Goal: Task Accomplishment & Management: Manage account settings

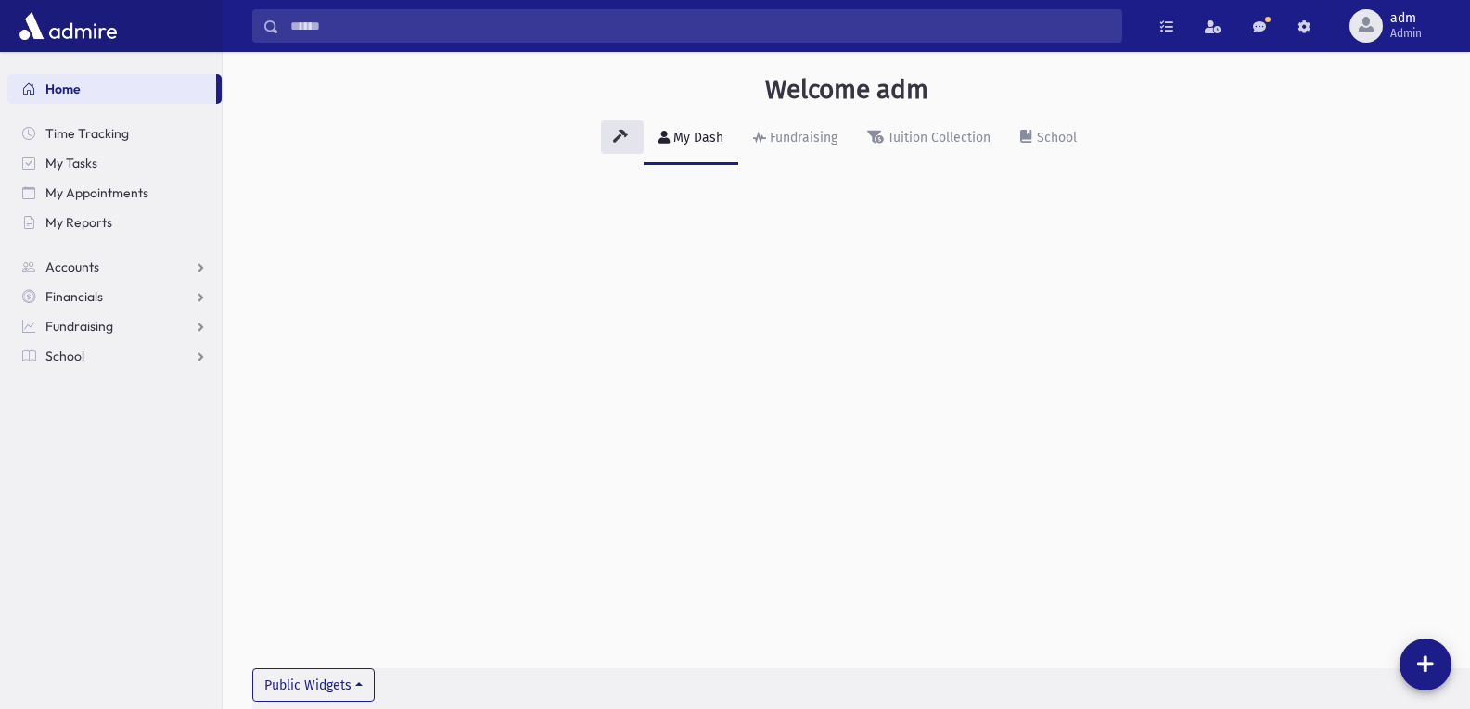
click at [974, 293] on div "Welcome adm My Dash Fundraising Tuition Collection School Public Widgets" at bounding box center [846, 380] width 1247 height 657
click at [85, 222] on span "My Reports" at bounding box center [78, 222] width 67 height 17
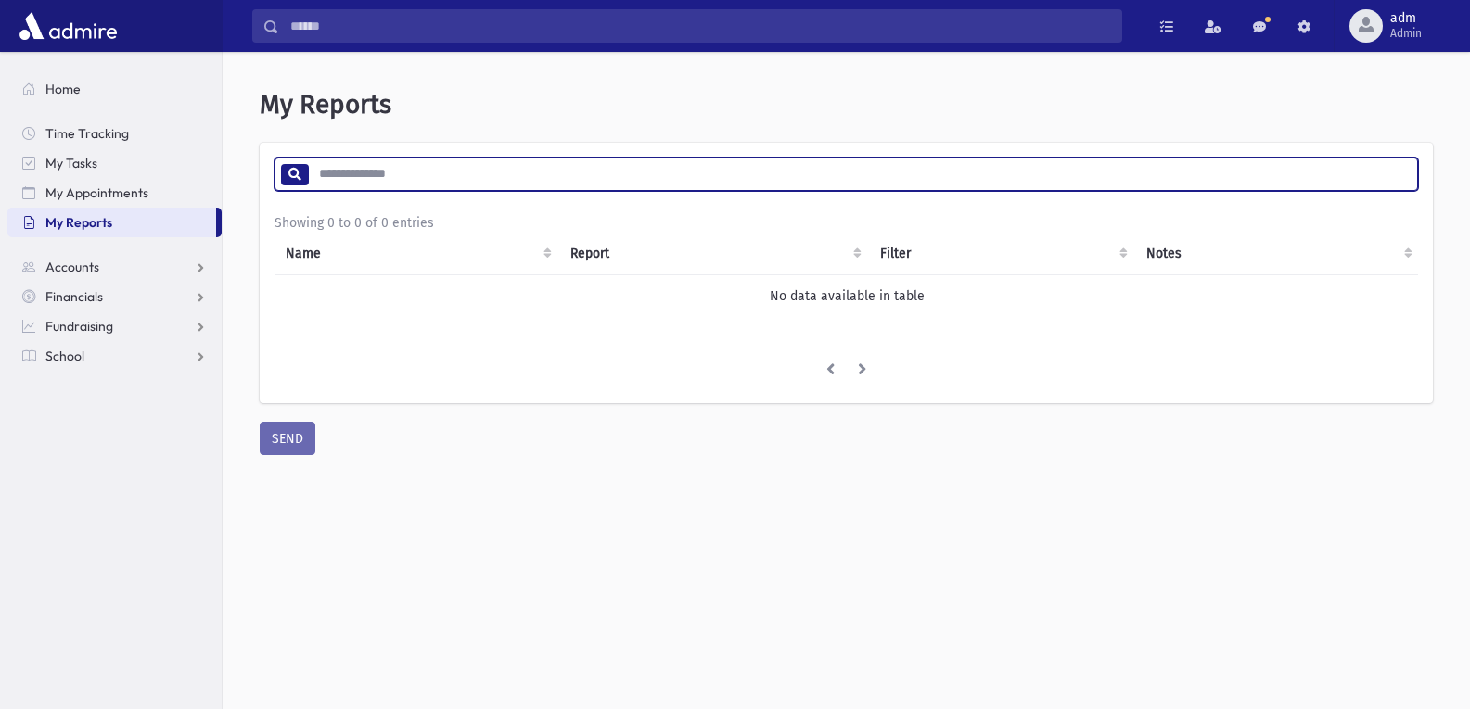
click at [405, 177] on input "search" at bounding box center [862, 174] width 1109 height 33
click at [548, 481] on div "My Reports * Showing 0 to 0 of 0 entries Name Report Filter Notes No data avail…" at bounding box center [846, 395] width 1247 height 657
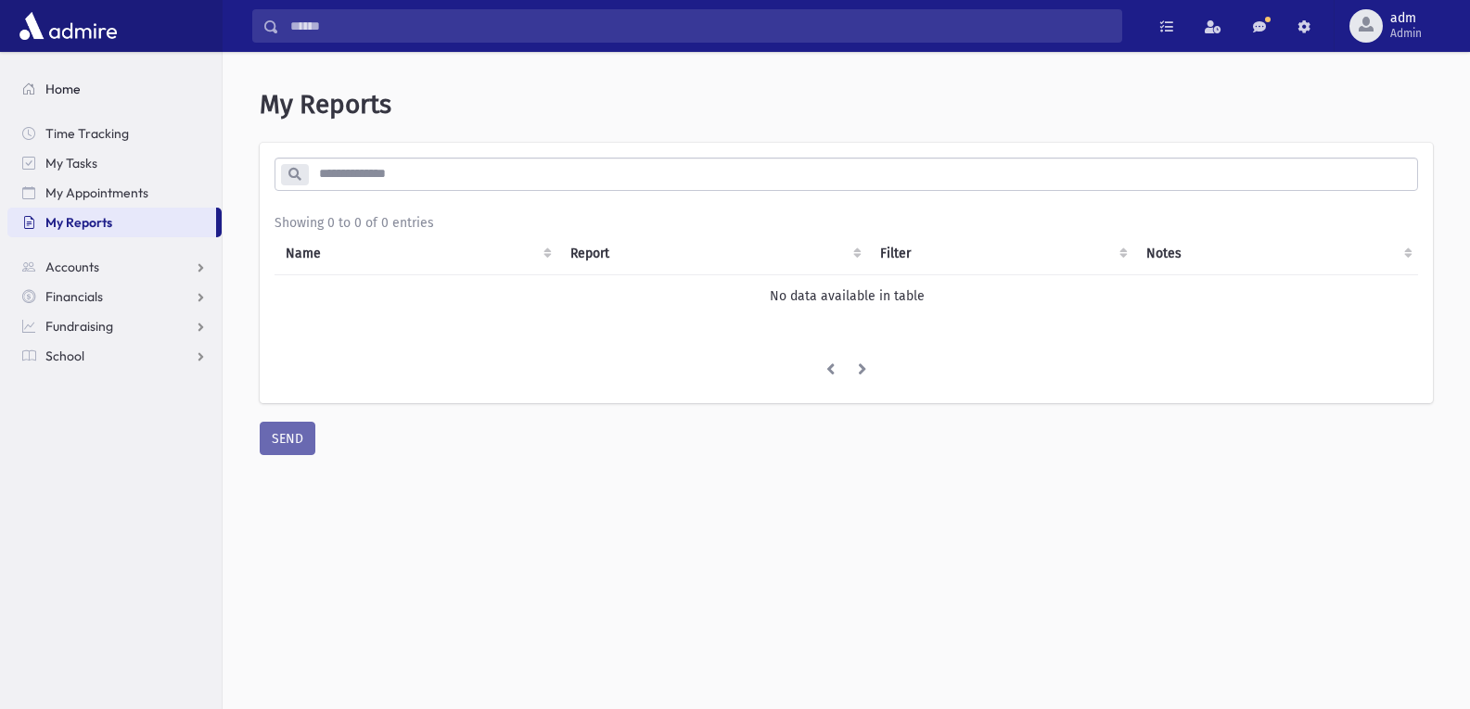
click at [75, 94] on span "Home" at bounding box center [62, 89] width 35 height 17
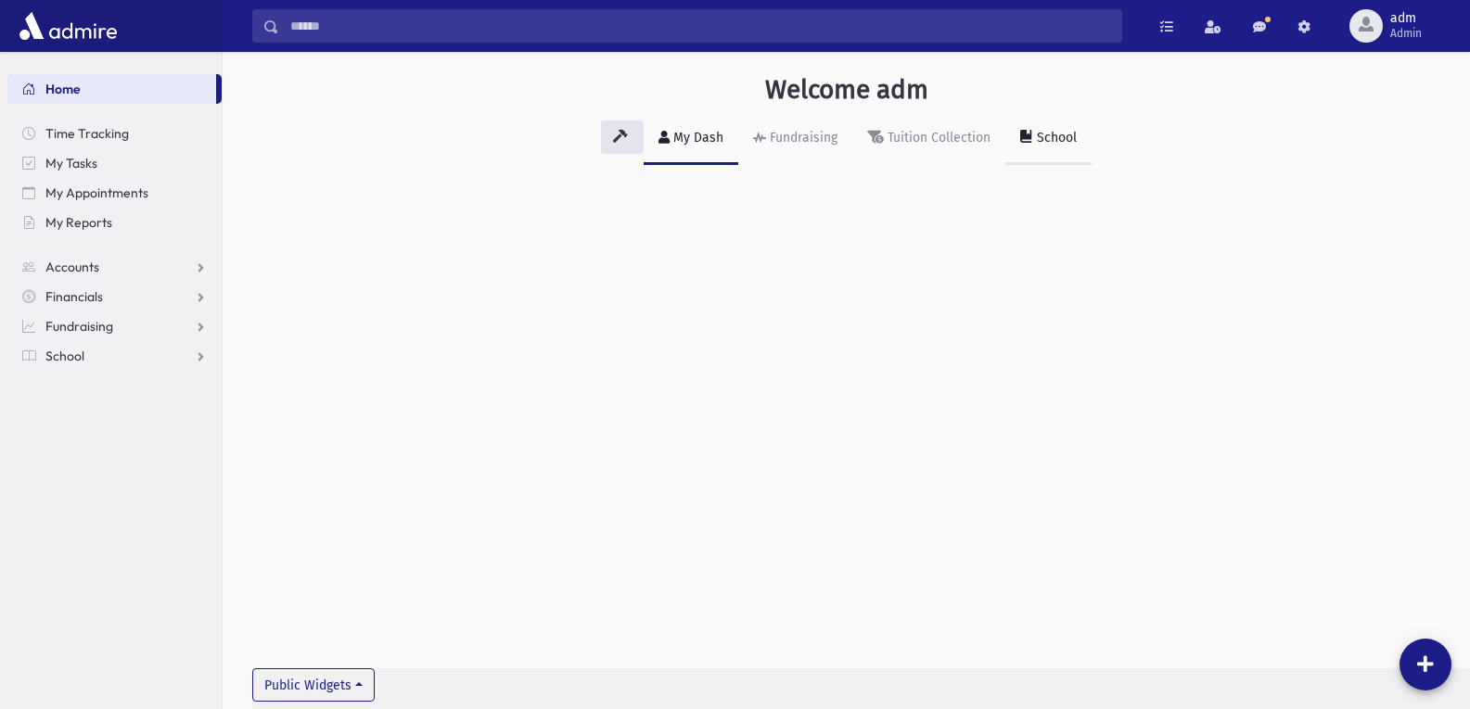
click at [1051, 127] on link "School" at bounding box center [1048, 139] width 86 height 52
click at [80, 221] on span "My Reports" at bounding box center [78, 222] width 67 height 17
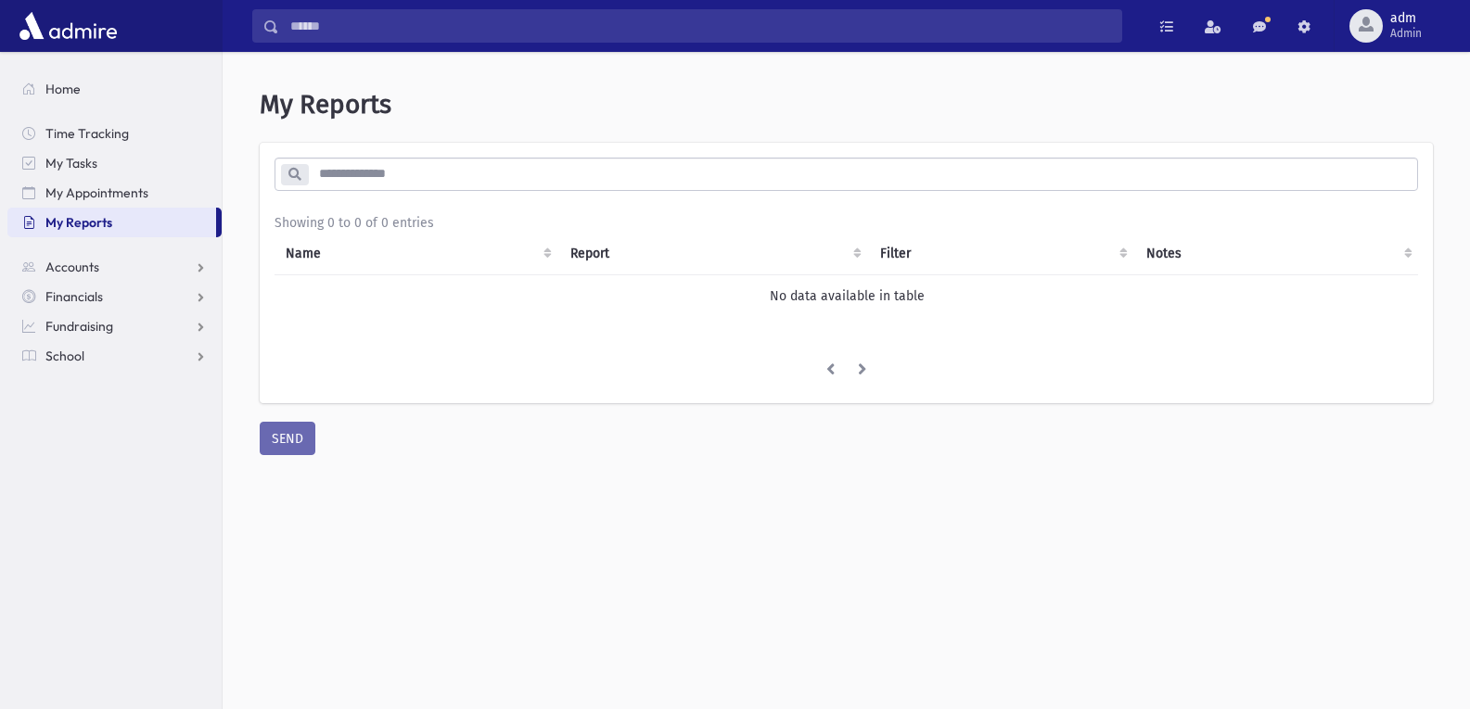
click at [412, 169] on input "search" at bounding box center [862, 174] width 1109 height 33
click at [1400, 28] on span "Admin" at bounding box center [1406, 33] width 32 height 15
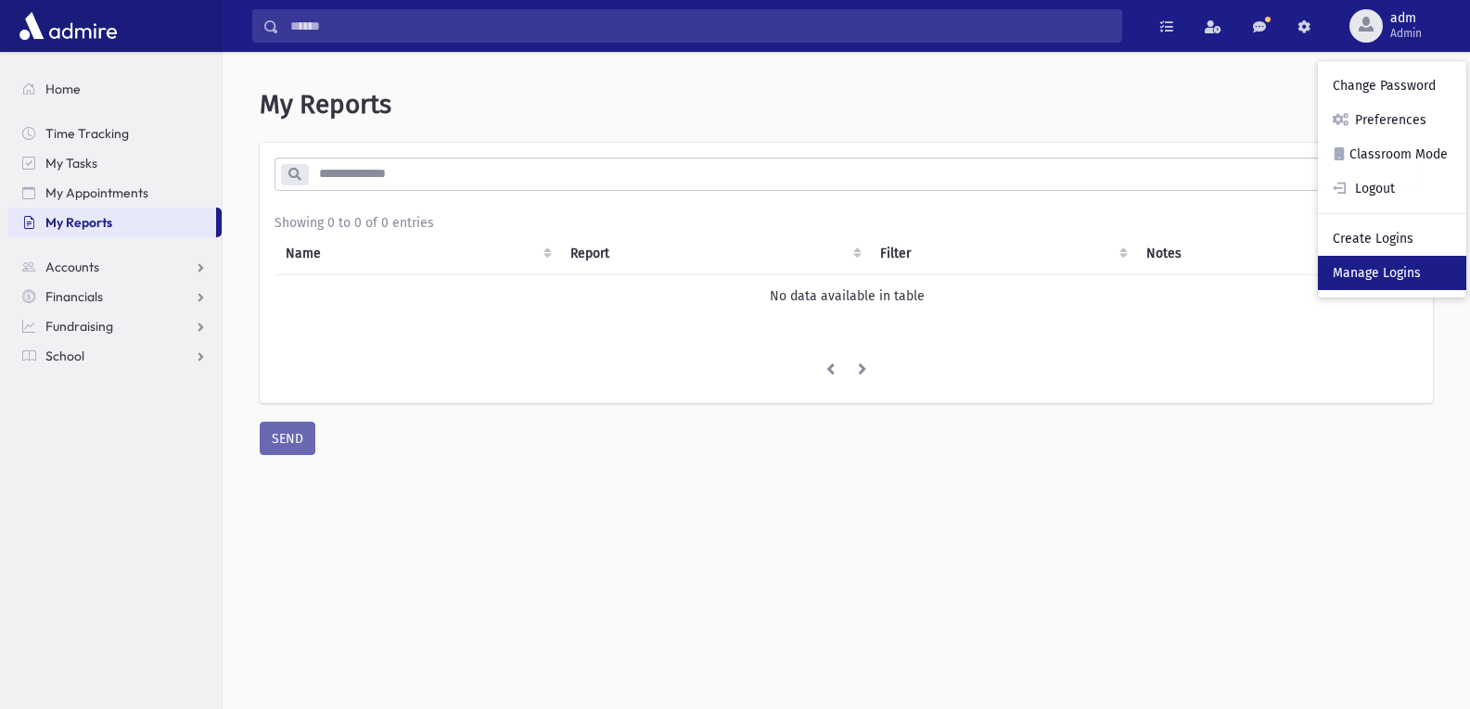
click at [1389, 277] on link "Manage Logins" at bounding box center [1391, 273] width 148 height 34
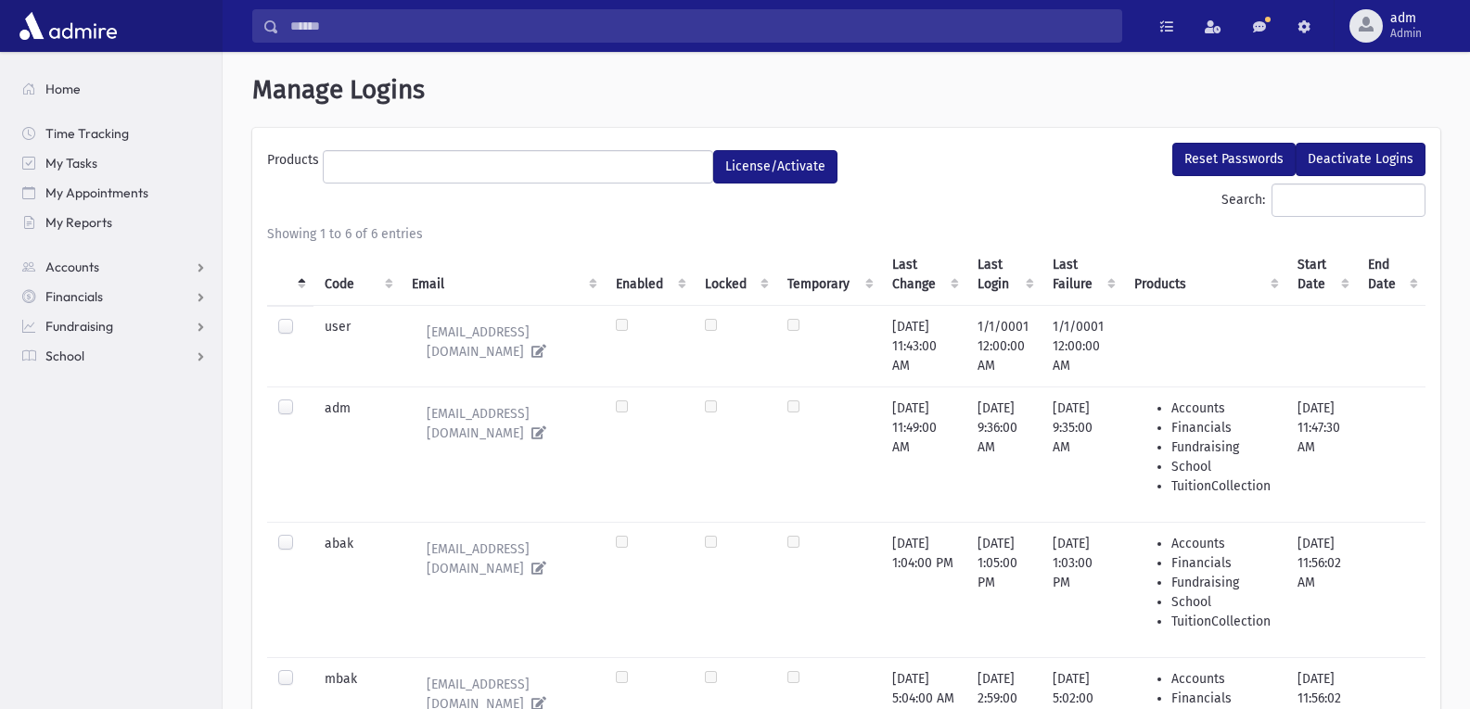
select select
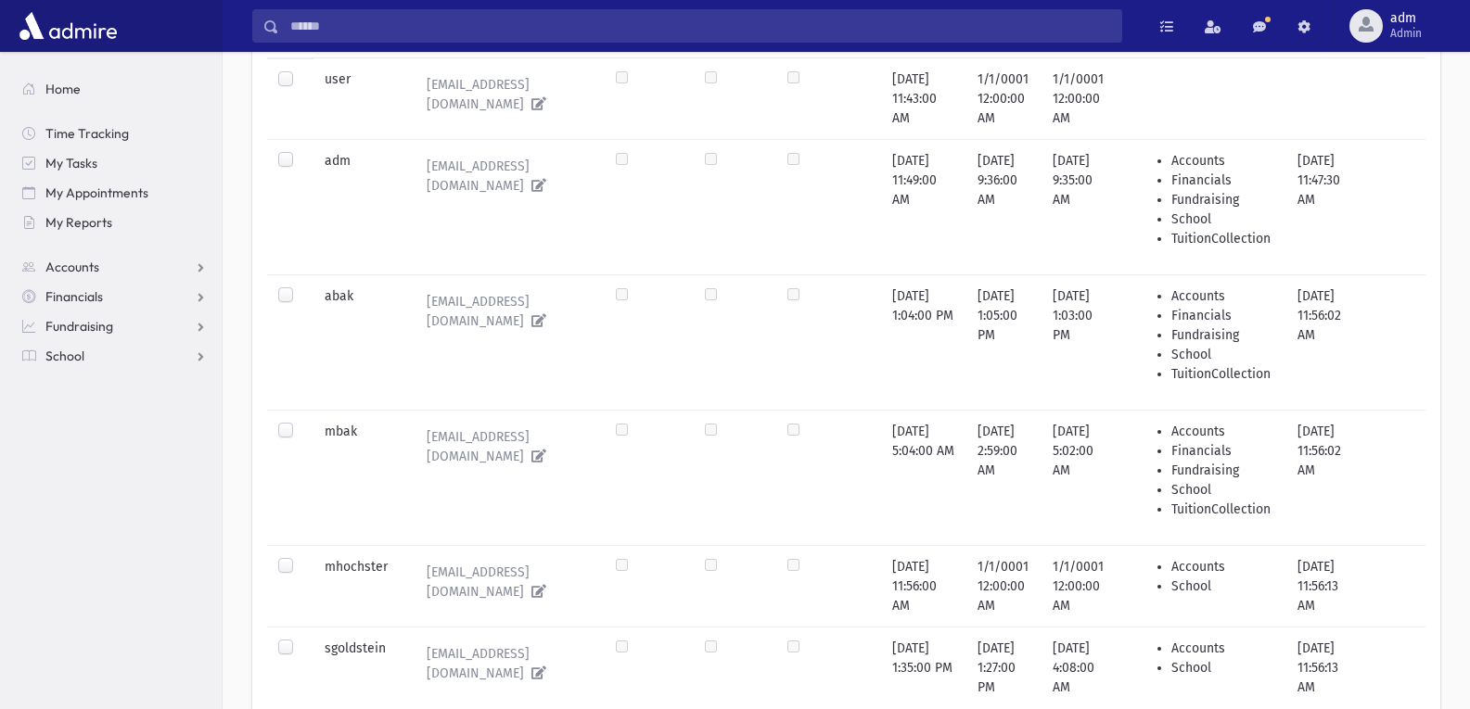
scroll to position [244, 0]
click at [1394, 30] on span "Admin" at bounding box center [1406, 33] width 32 height 15
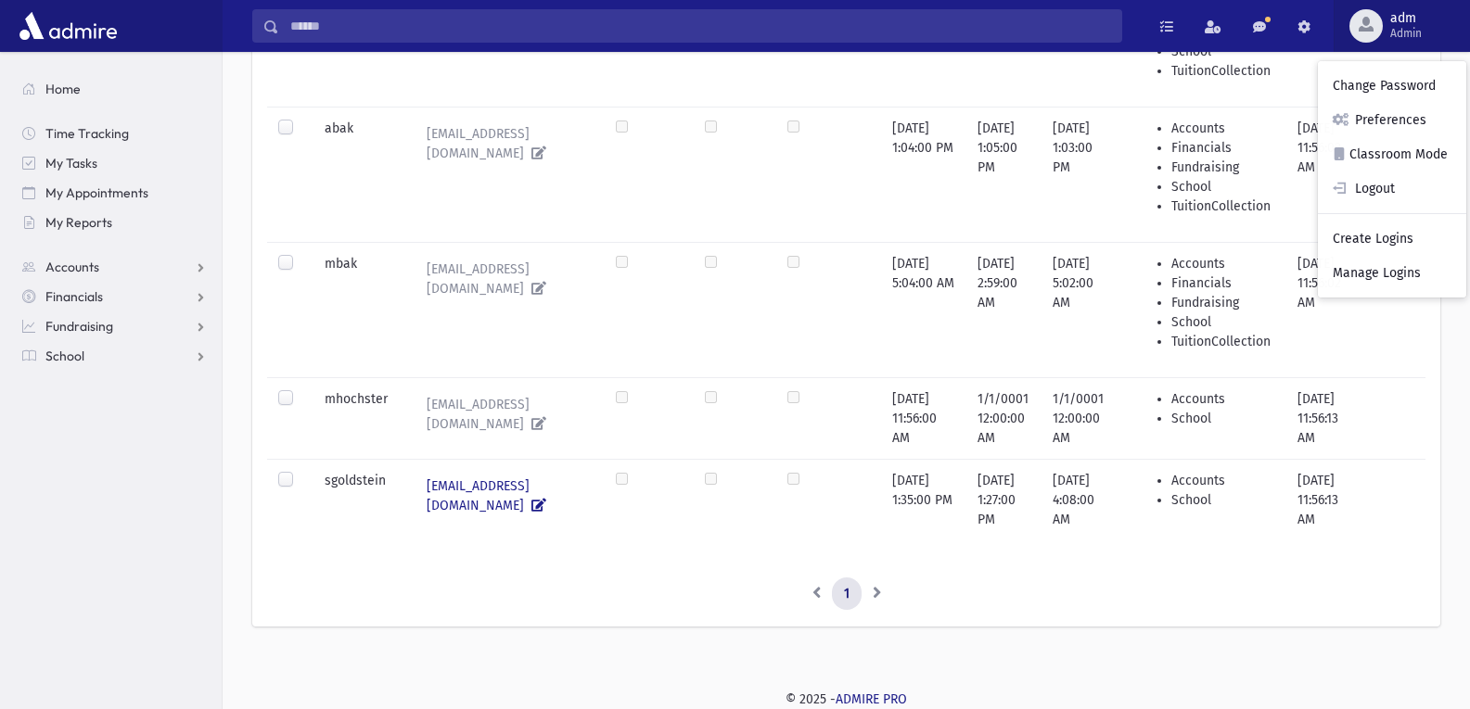
scroll to position [429, 0]
click at [1164, 668] on div "**********" at bounding box center [846, 173] width 1247 height 1073
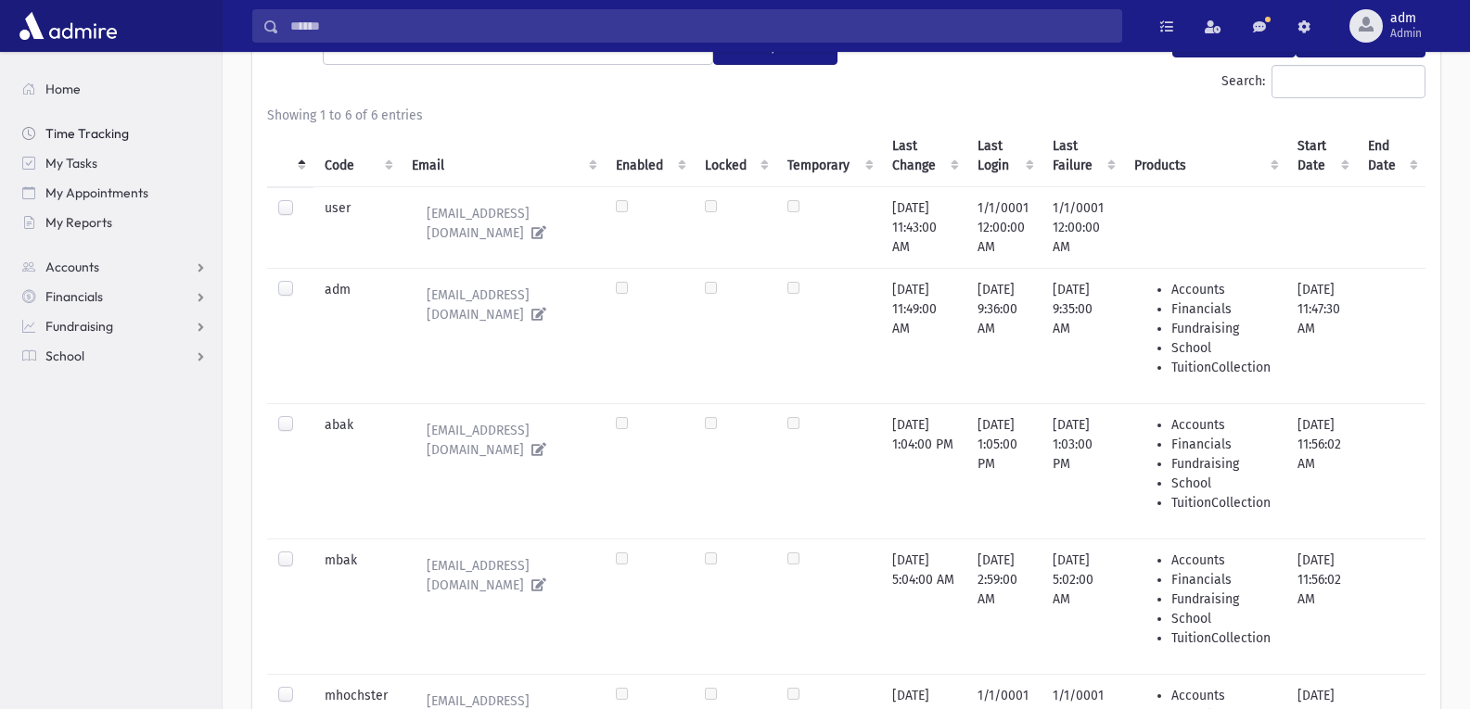
scroll to position [93, 0]
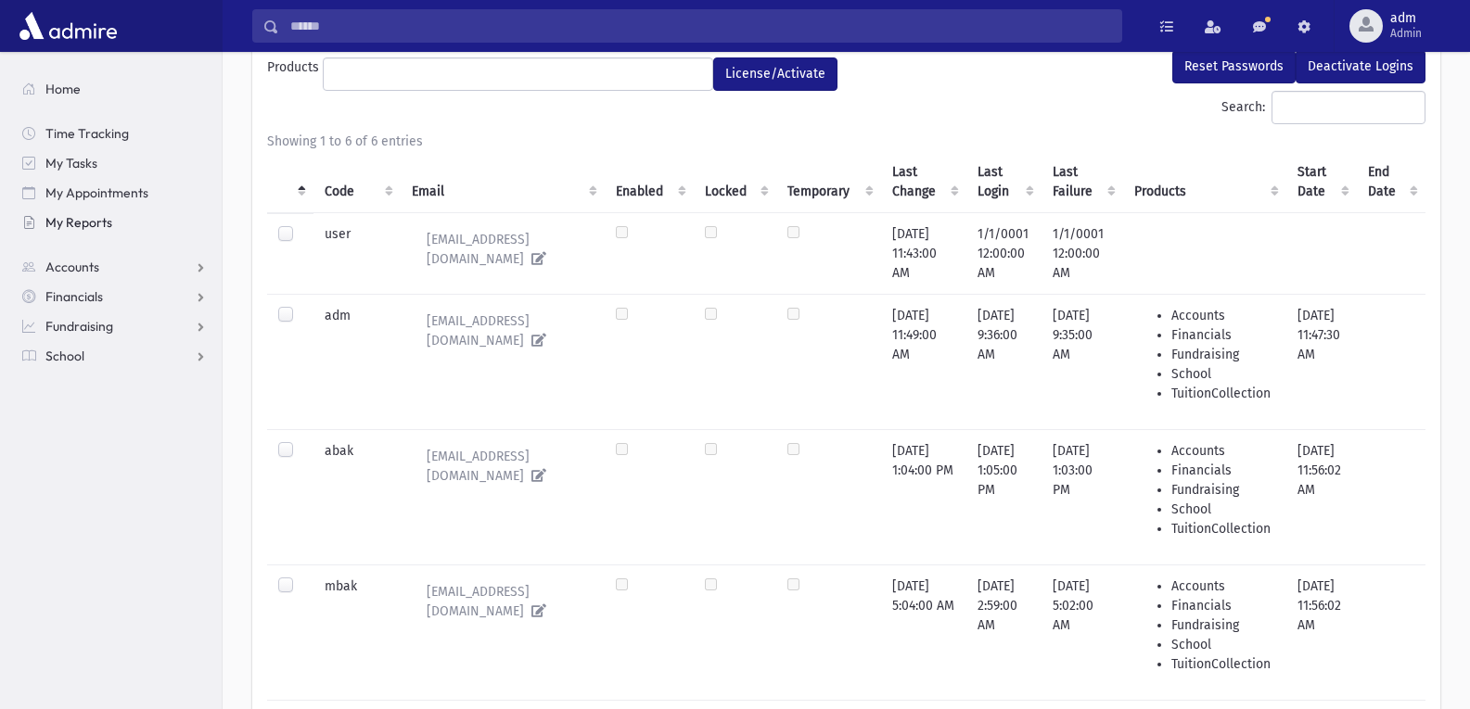
click at [95, 227] on span "My Reports" at bounding box center [78, 222] width 67 height 17
